Goal: Complete application form

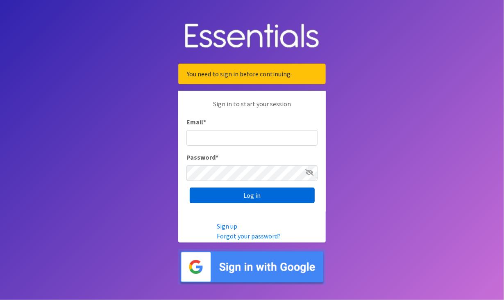
type input "[EMAIL_ADDRESS][DOMAIN_NAME]"
click at [256, 197] on input "Log in" at bounding box center [252, 195] width 125 height 16
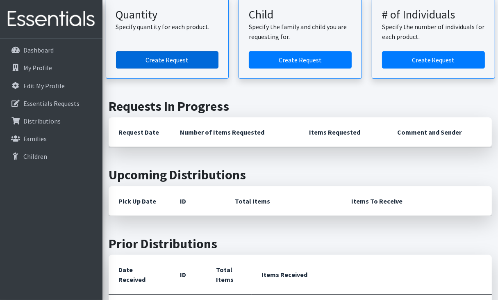
scroll to position [164, 0]
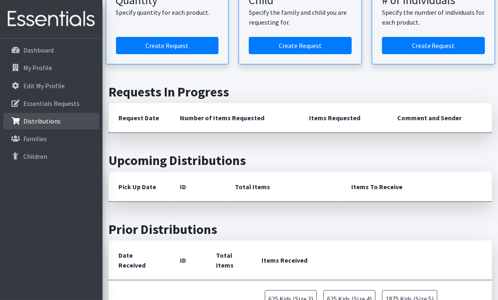
click at [39, 119] on p "Distributions" at bounding box center [41, 121] width 37 height 8
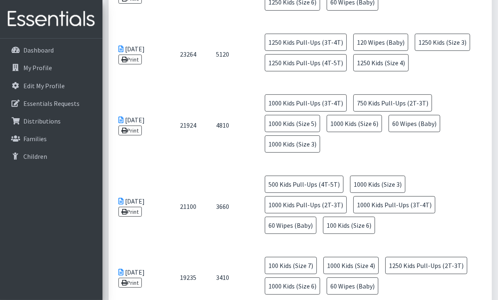
scroll to position [41, 0]
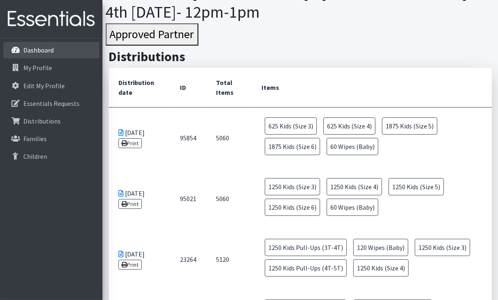
click at [40, 51] on p "Dashboard" at bounding box center [38, 50] width 30 height 8
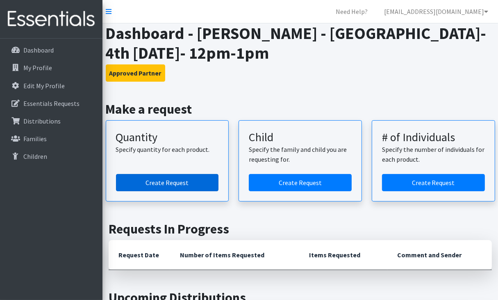
click at [162, 182] on link "Create Request" at bounding box center [167, 182] width 103 height 17
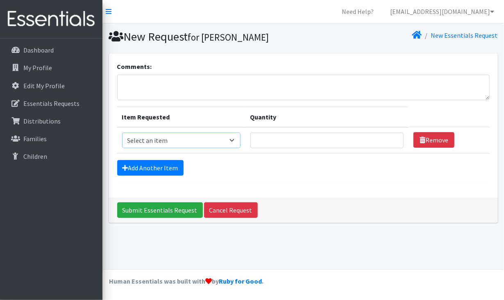
click at [234, 138] on select "Select an item Kids (Newborn) Kids (Size 1) Kids (Size 2) Kids (Size 3) Kids (S…" at bounding box center [181, 140] width 118 height 16
select select "3393"
click at [122, 132] on select "Select an item Kids (Newborn) Kids (Size 1) Kids (Size 2) Kids (Size 3) Kids (S…" at bounding box center [181, 140] width 118 height 16
click at [385, 142] on input "Quantity" at bounding box center [327, 140] width 154 height 16
type input "1"
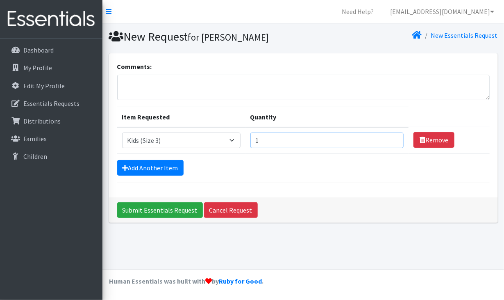
click at [391, 141] on input "1" at bounding box center [327, 140] width 154 height 16
type input "50"
click at [167, 166] on link "Add Another Item" at bounding box center [150, 168] width 66 height 16
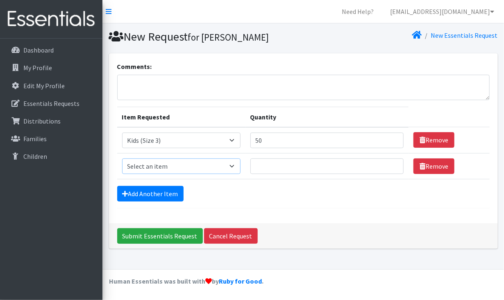
click at [235, 166] on select "Select an item Kids (Newborn) Kids (Size 1) Kids (Size 2) Kids (Size 3) Kids (S…" at bounding box center [181, 166] width 118 height 16
select select "3394"
click at [122, 158] on select "Select an item Kids (Newborn) Kids (Size 1) Kids (Size 2) Kids (Size 3) Kids (S…" at bounding box center [181, 166] width 118 height 16
click at [331, 166] on input "Quantity" at bounding box center [327, 166] width 154 height 16
type input "50"
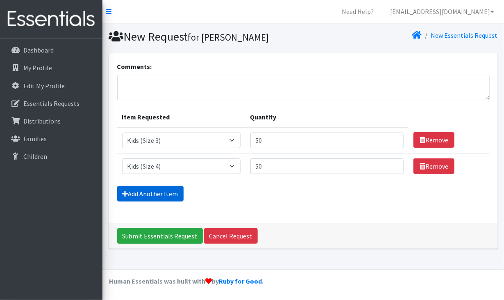
click at [155, 191] on link "Add Another Item" at bounding box center [150, 194] width 66 height 16
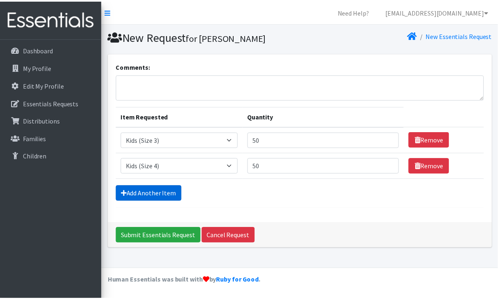
scroll to position [10, 0]
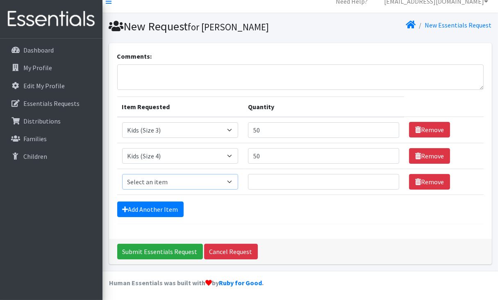
click at [204, 178] on select "Select an item Kids (Newborn) Kids (Size 1) Kids (Size 2) Kids (Size 3) Kids (S…" at bounding box center [180, 182] width 116 height 16
select select "3407"
click at [122, 174] on select "Select an item Kids (Newborn) Kids (Size 1) Kids (Size 2) Kids (Size 3) Kids (S…" at bounding box center [180, 182] width 116 height 16
click at [259, 178] on input "Quantity" at bounding box center [323, 182] width 151 height 16
type input "50"
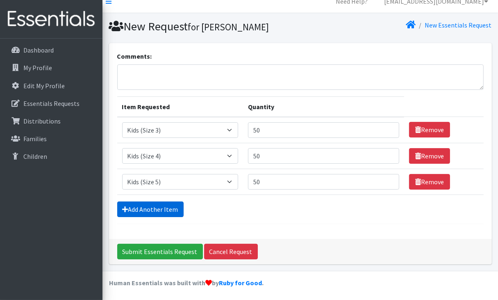
click at [162, 204] on link "Add Another Item" at bounding box center [150, 209] width 66 height 16
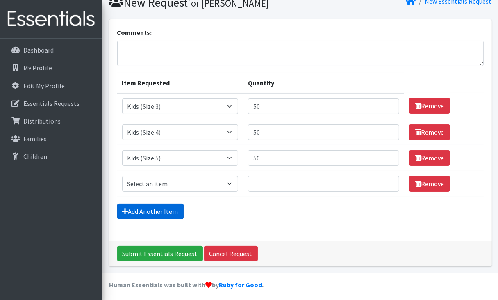
scroll to position [36, 0]
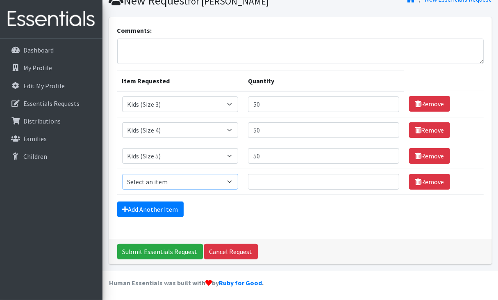
click at [199, 182] on select "Select an item Kids (Newborn) Kids (Size 1) Kids (Size 2) Kids (Size 3) Kids (S…" at bounding box center [180, 182] width 116 height 16
select select "3419"
click at [122, 174] on select "Select an item Kids (Newborn) Kids (Size 1) Kids (Size 2) Kids (Size 3) Kids (S…" at bounding box center [180, 182] width 116 height 16
click at [265, 187] on input "Quantity" at bounding box center [323, 182] width 151 height 16
type input "50"
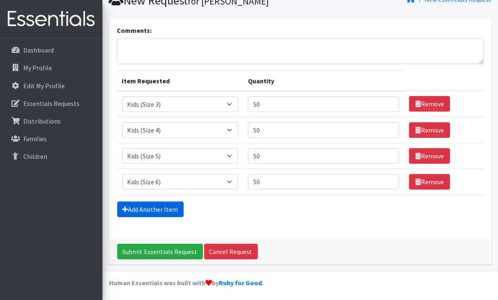
click at [152, 205] on link "Add Another Item" at bounding box center [150, 209] width 66 height 16
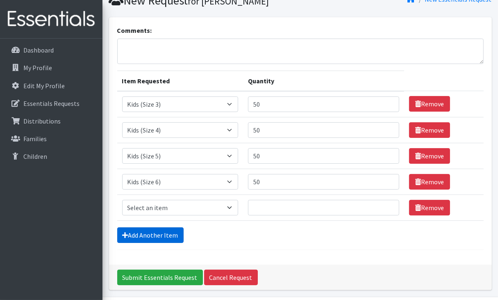
scroll to position [62, 0]
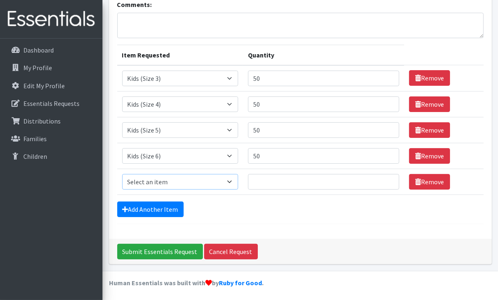
click at [215, 177] on select "Select an item Kids (Newborn) Kids (Size 1) Kids (Size 2) Kids (Size 3) Kids (S…" at bounding box center [180, 182] width 116 height 16
select select "3418"
click at [122, 174] on select "Select an item Kids (Newborn) Kids (Size 1) Kids (Size 2) Kids (Size 3) Kids (S…" at bounding box center [180, 182] width 116 height 16
click at [261, 181] on input "Quantity" at bounding box center [323, 182] width 151 height 16
type input "60"
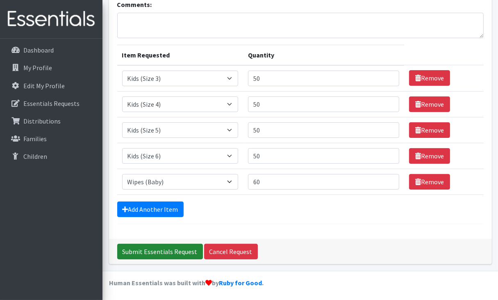
click at [158, 248] on input "Submit Essentials Request" at bounding box center [160, 252] width 86 height 16
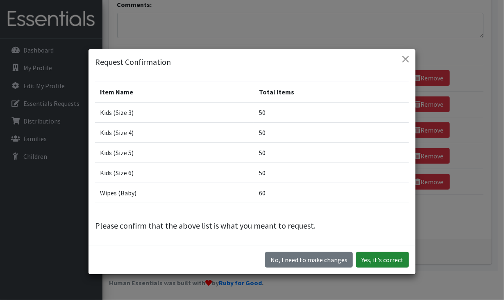
click at [377, 259] on button "Yes, it's correct" at bounding box center [382, 260] width 53 height 16
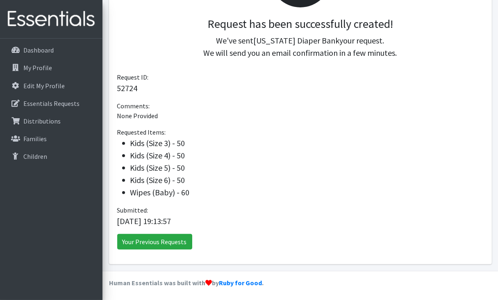
scroll to position [193, 0]
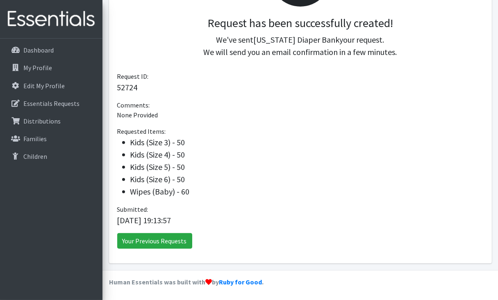
click at [223, 233] on p "Your Previous Requests" at bounding box center [300, 241] width 367 height 16
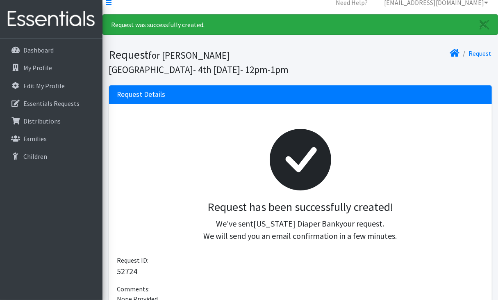
scroll to position [0, 0]
